Goal: Find specific page/section: Find specific page/section

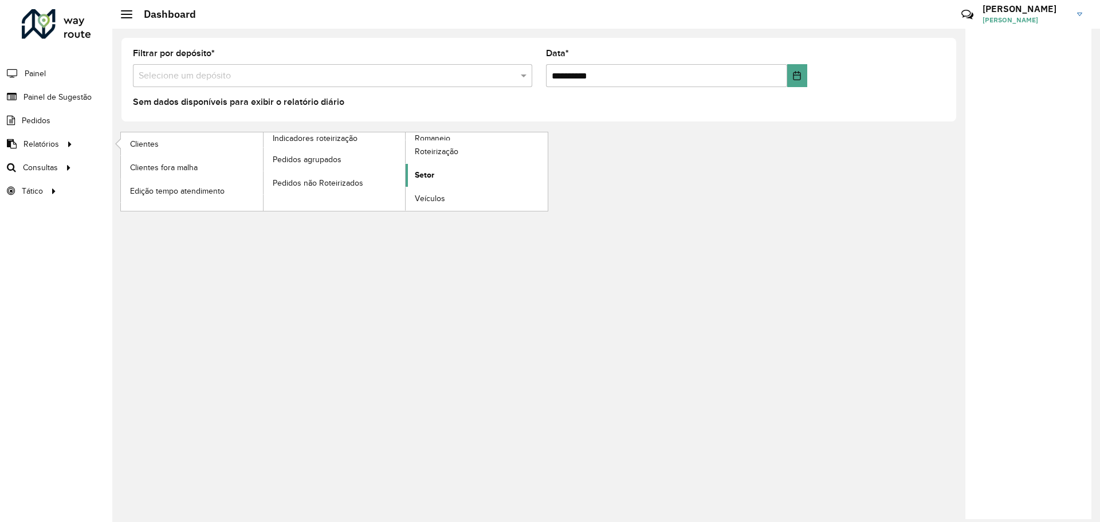
click at [433, 178] on span "Setor" at bounding box center [424, 175] width 19 height 12
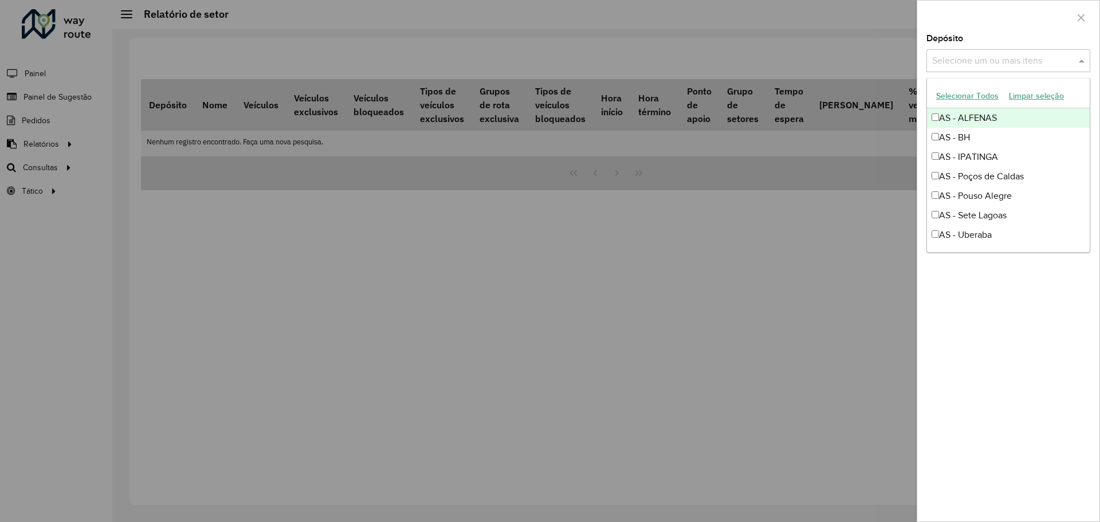
click at [1010, 56] on input "text" at bounding box center [1002, 61] width 147 height 14
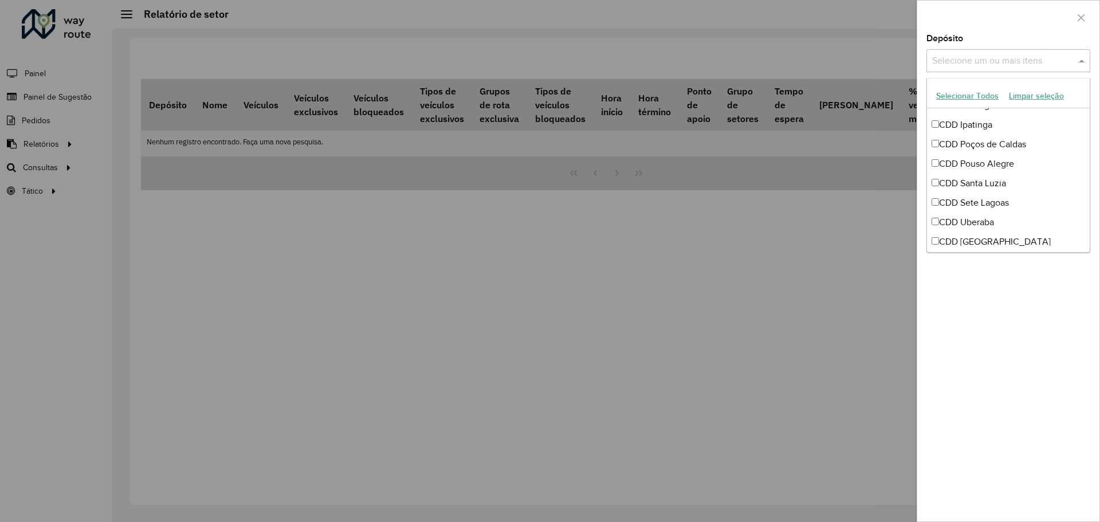
scroll to position [229, 0]
click at [1015, 140] on div "CDD Poços de Caldas" at bounding box center [1008, 141] width 163 height 19
click at [1022, 320] on div "Depósito Selecione um ou mais itens CDD Poços de Caldas × × Grupo de Depósito S…" at bounding box center [1008, 277] width 182 height 487
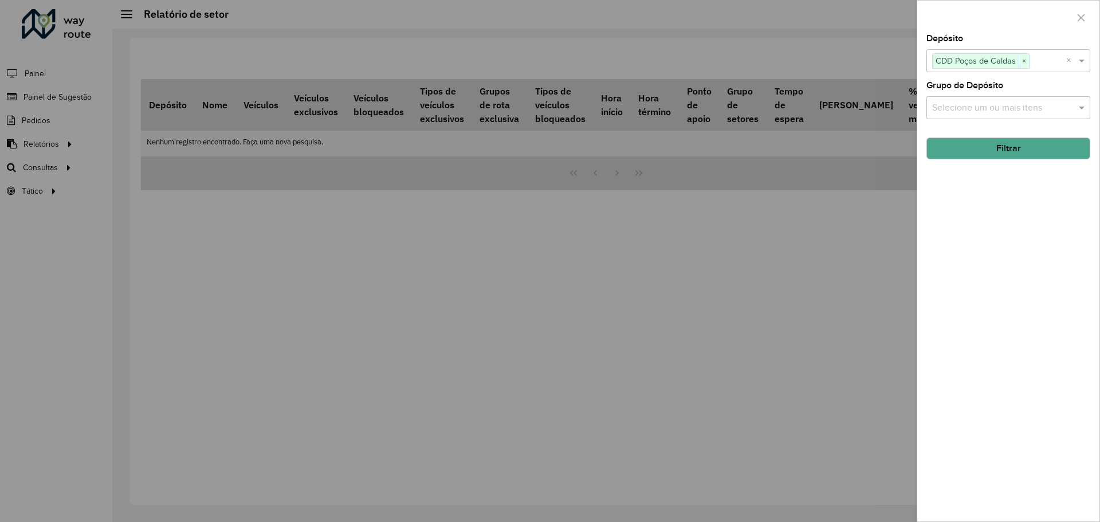
click at [1013, 153] on button "Filtrar" at bounding box center [1009, 149] width 164 height 22
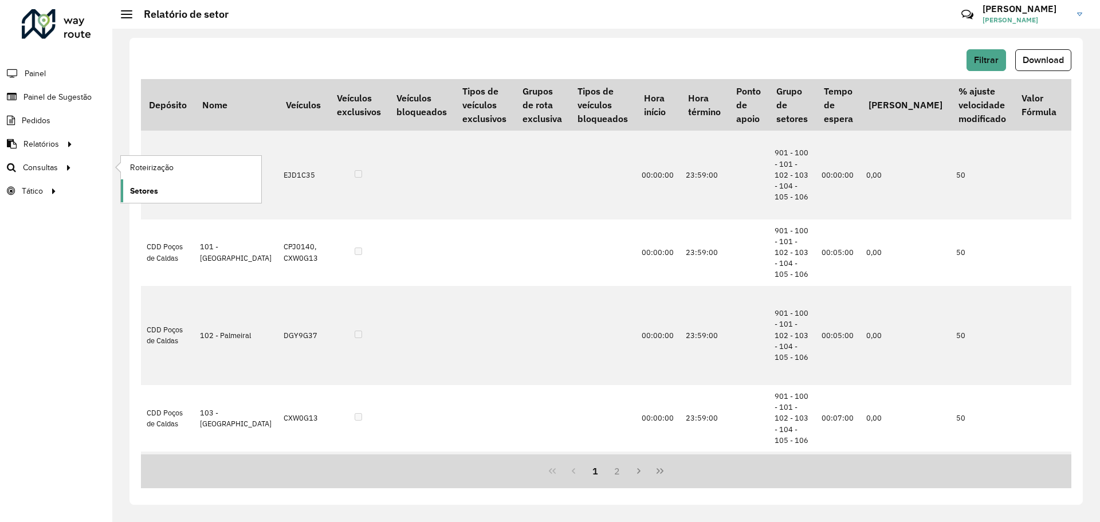
click at [173, 189] on link "Setores" at bounding box center [191, 190] width 140 height 23
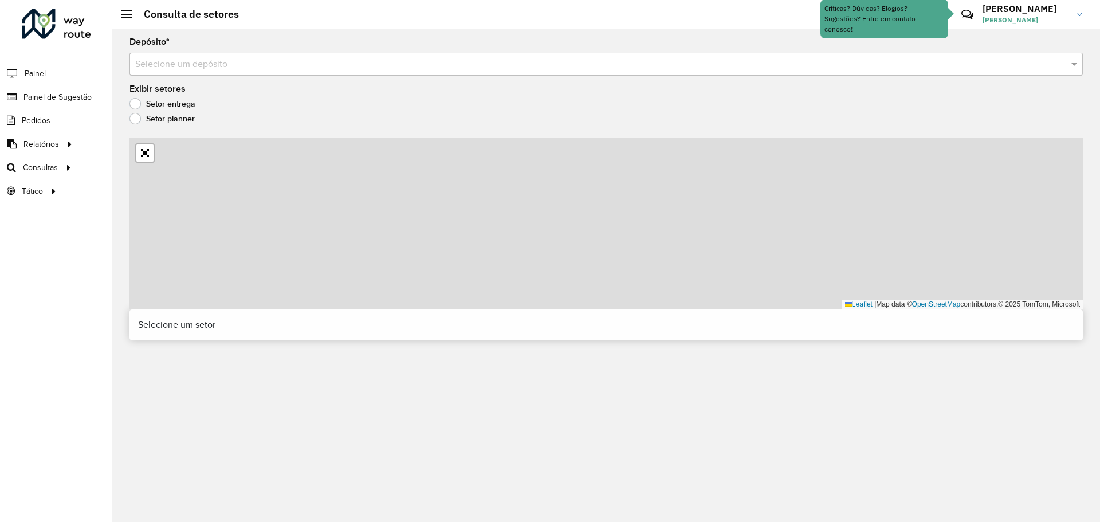
click at [207, 62] on input "text" at bounding box center [594, 65] width 919 height 14
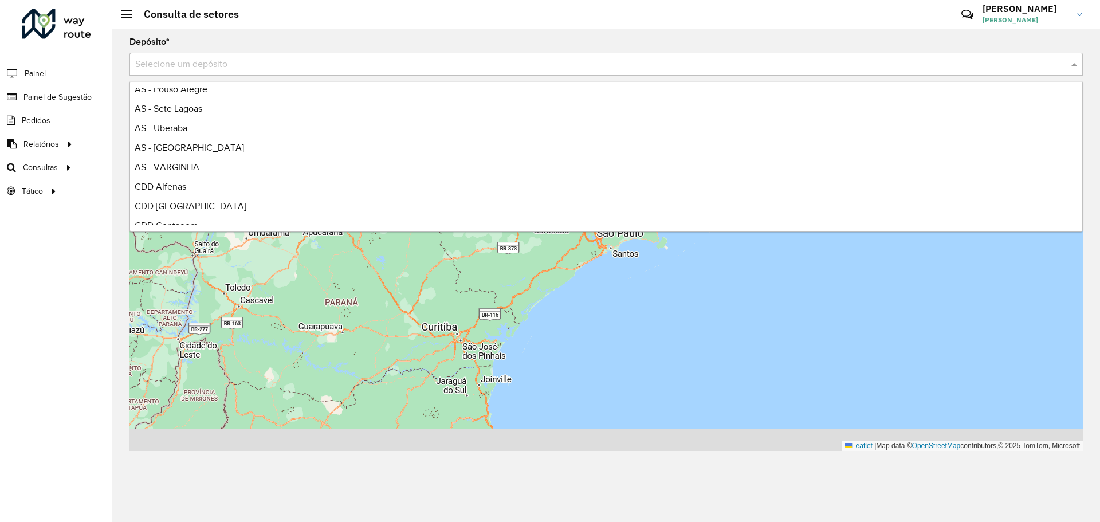
scroll to position [172, 0]
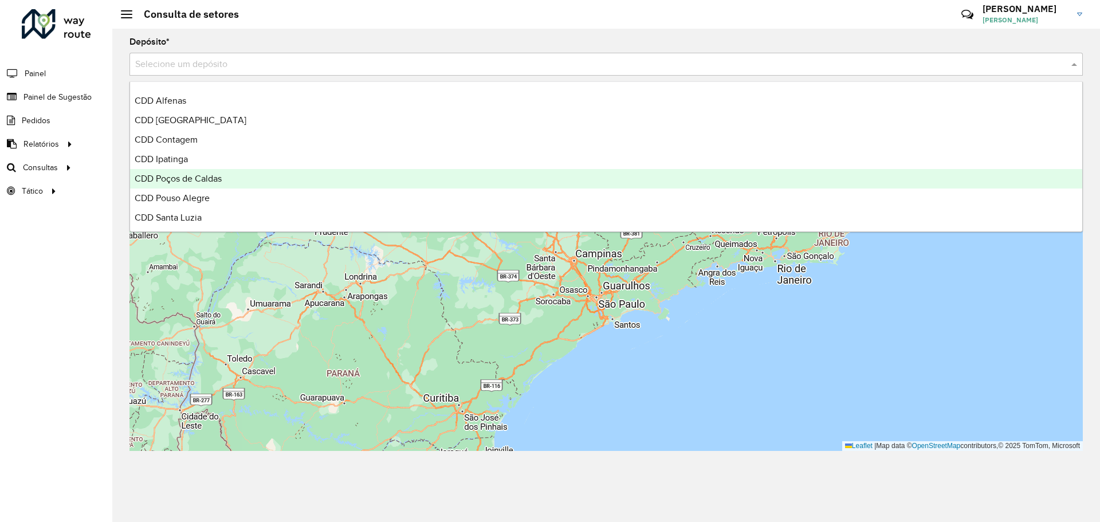
click at [214, 179] on span "CDD Poços de Caldas" at bounding box center [178, 179] width 87 height 10
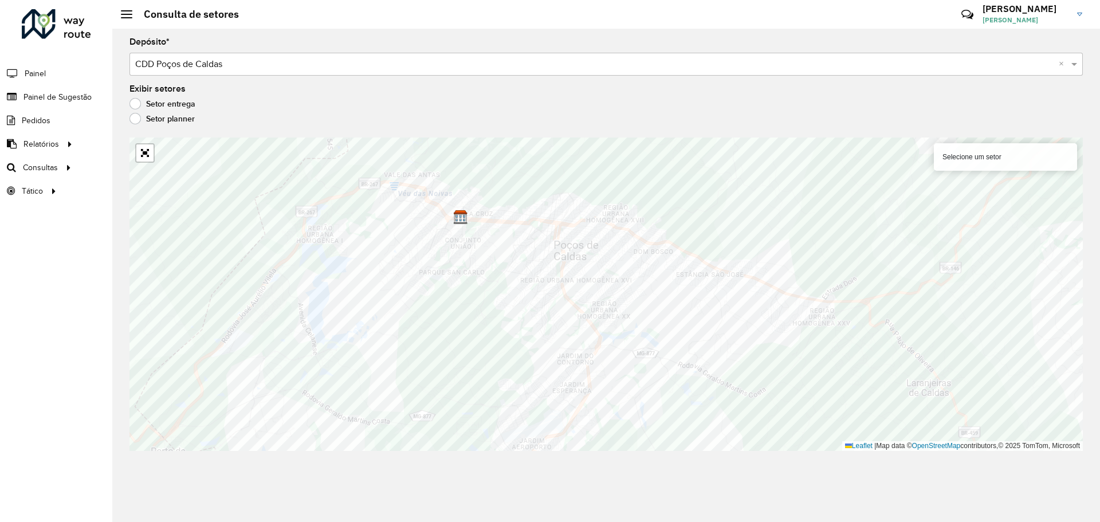
click at [576, 112] on div "Setor entrega" at bounding box center [605, 107] width 953 height 14
